Goal: Find specific page/section: Find specific page/section

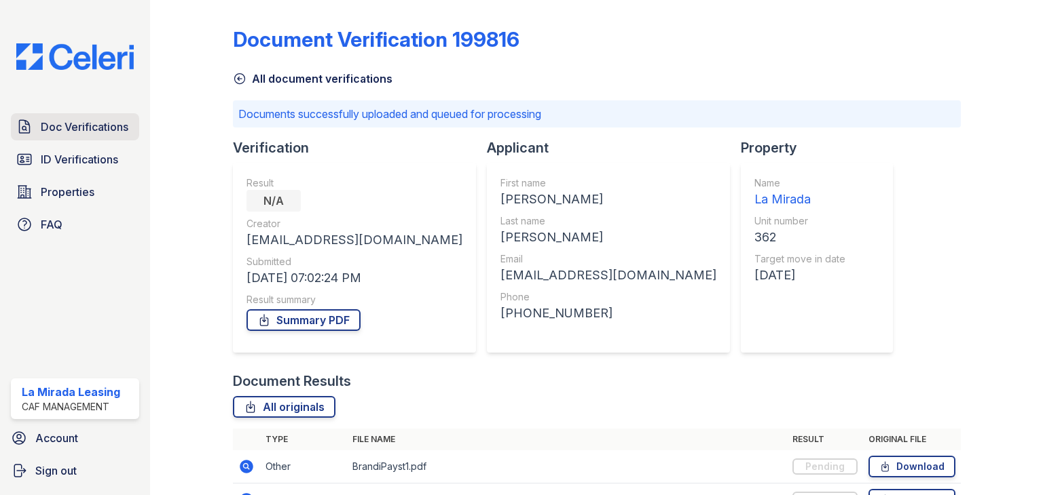
click at [76, 128] on span "Doc Verifications" at bounding box center [85, 127] width 88 height 16
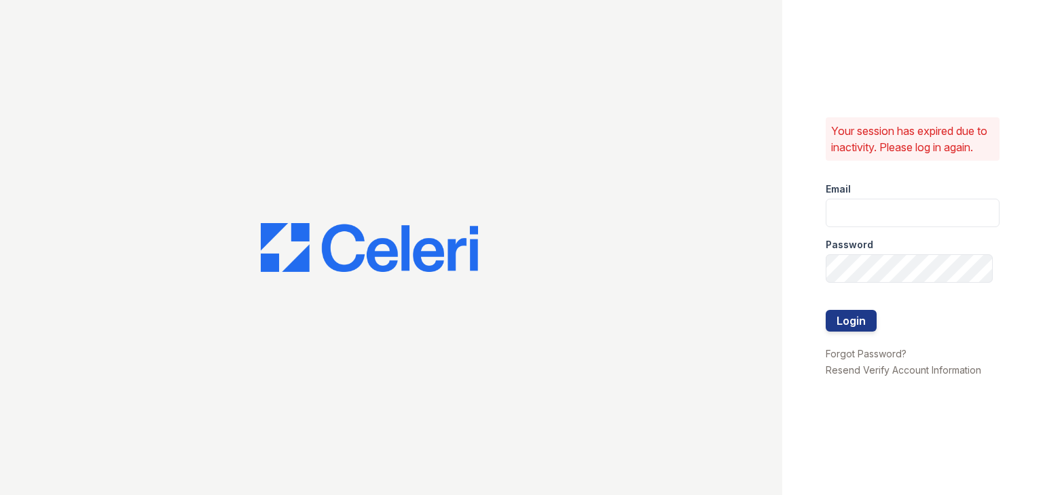
type input "[EMAIL_ADDRESS][DOMAIN_NAME]"
click at [844, 324] on button "Login" at bounding box center [850, 321] width 51 height 22
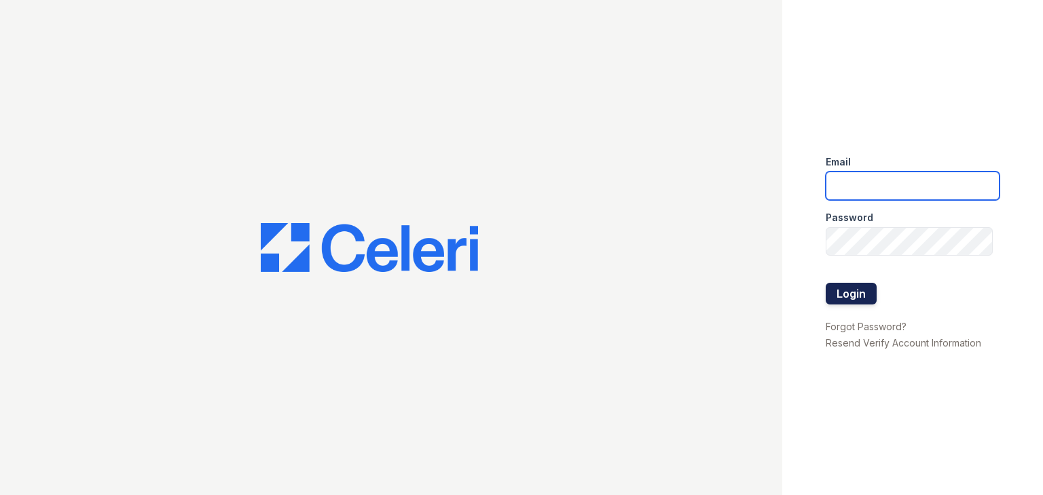
type input "[EMAIL_ADDRESS][DOMAIN_NAME]"
click at [861, 288] on button "Login" at bounding box center [850, 294] width 51 height 22
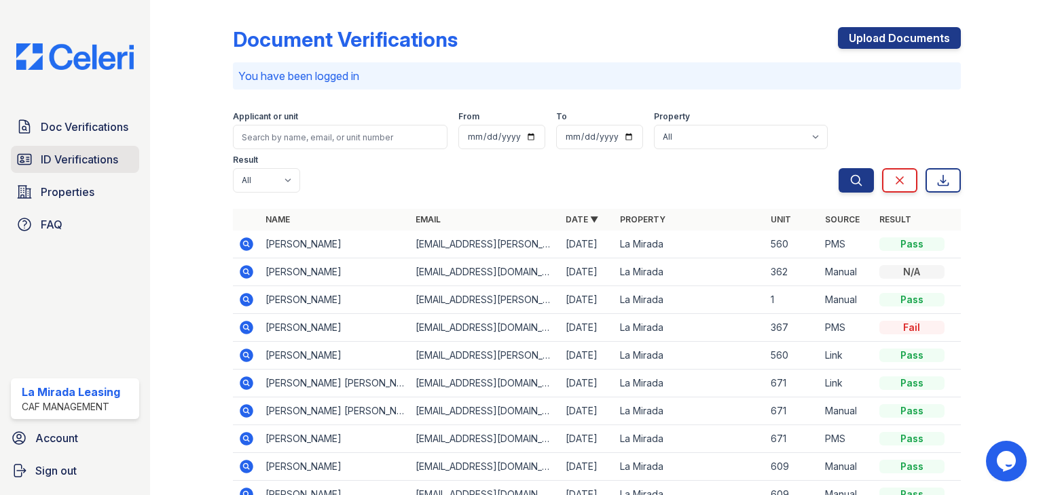
click at [81, 165] on span "ID Verifications" at bounding box center [79, 159] width 77 height 16
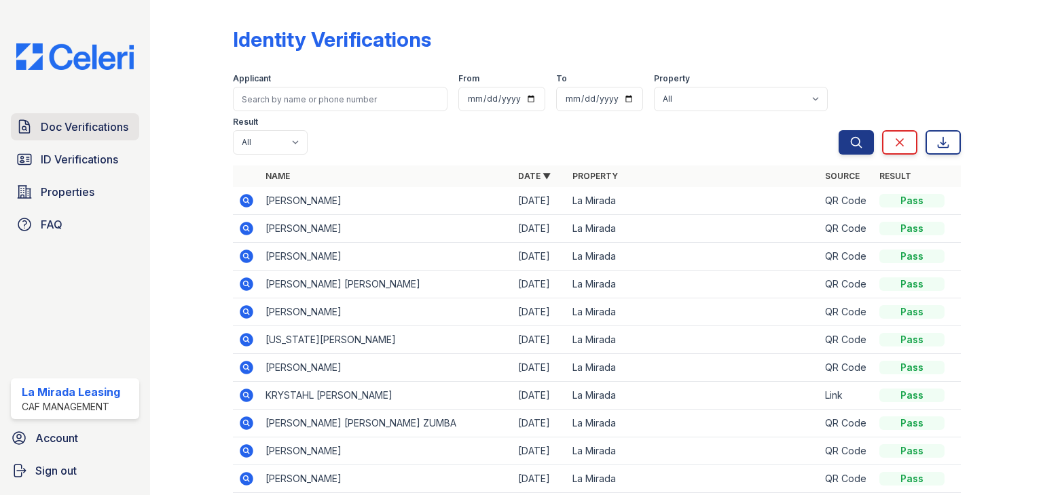
click at [84, 127] on span "Doc Verifications" at bounding box center [85, 127] width 88 height 16
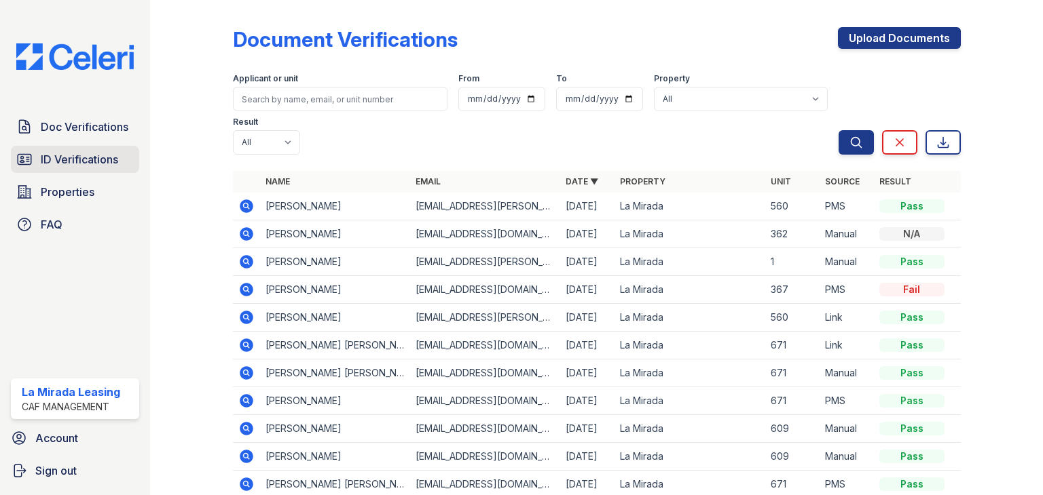
click at [83, 161] on span "ID Verifications" at bounding box center [79, 159] width 77 height 16
